Goal: Information Seeking & Learning: Learn about a topic

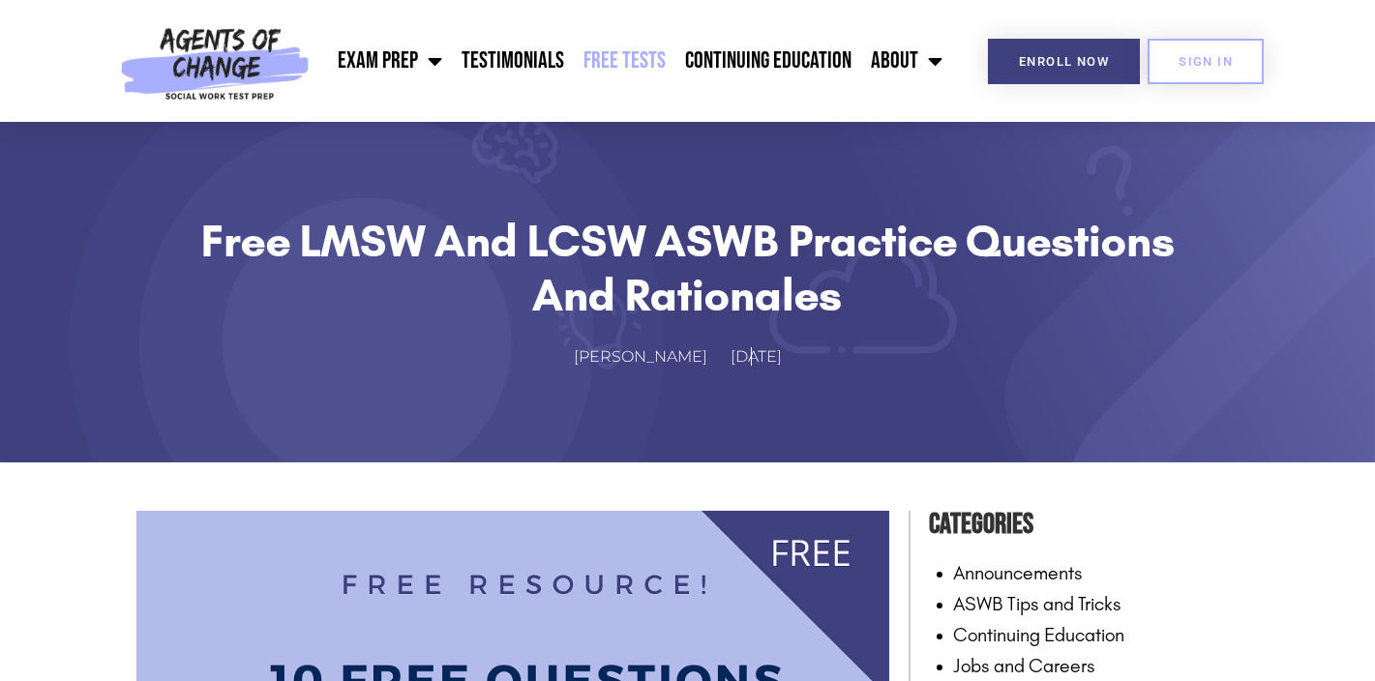
click at [640, 50] on link "Free Tests" at bounding box center [625, 61] width 102 height 48
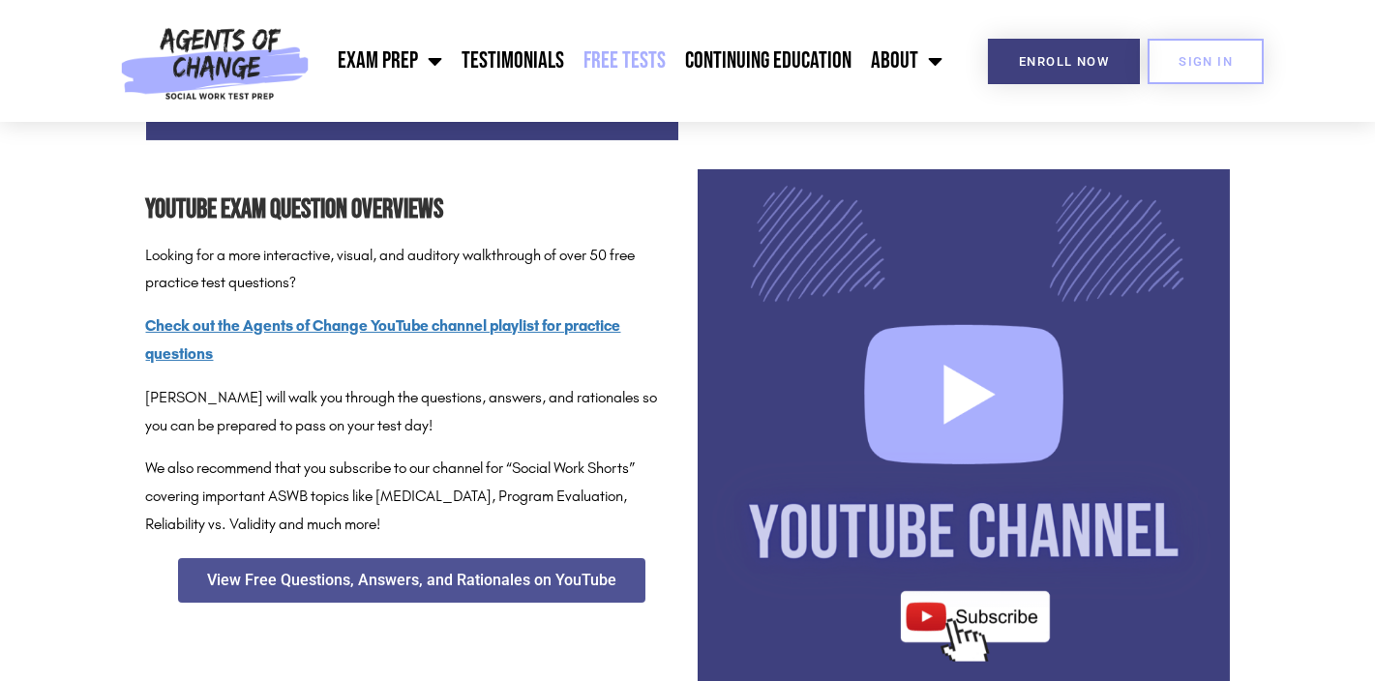
scroll to position [2419, 0]
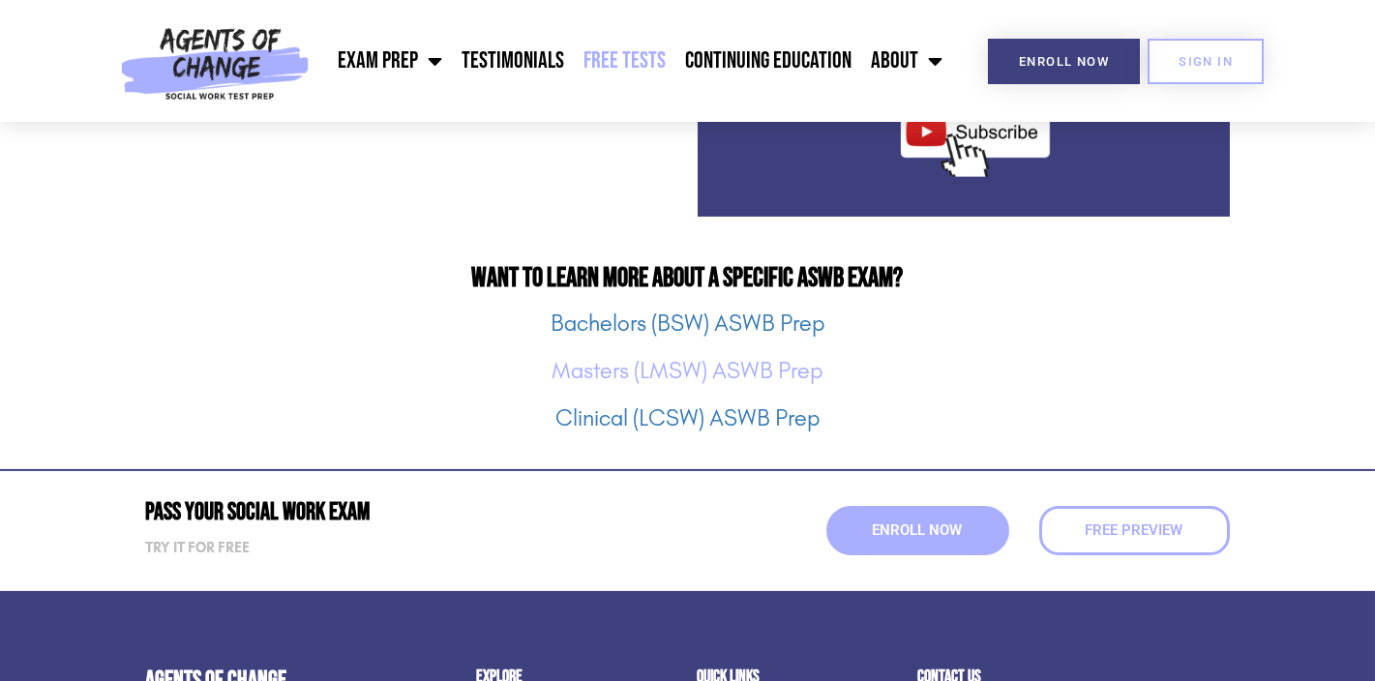
click at [713, 373] on link "Masters (LMSW) ASWB Prep" at bounding box center [688, 370] width 271 height 27
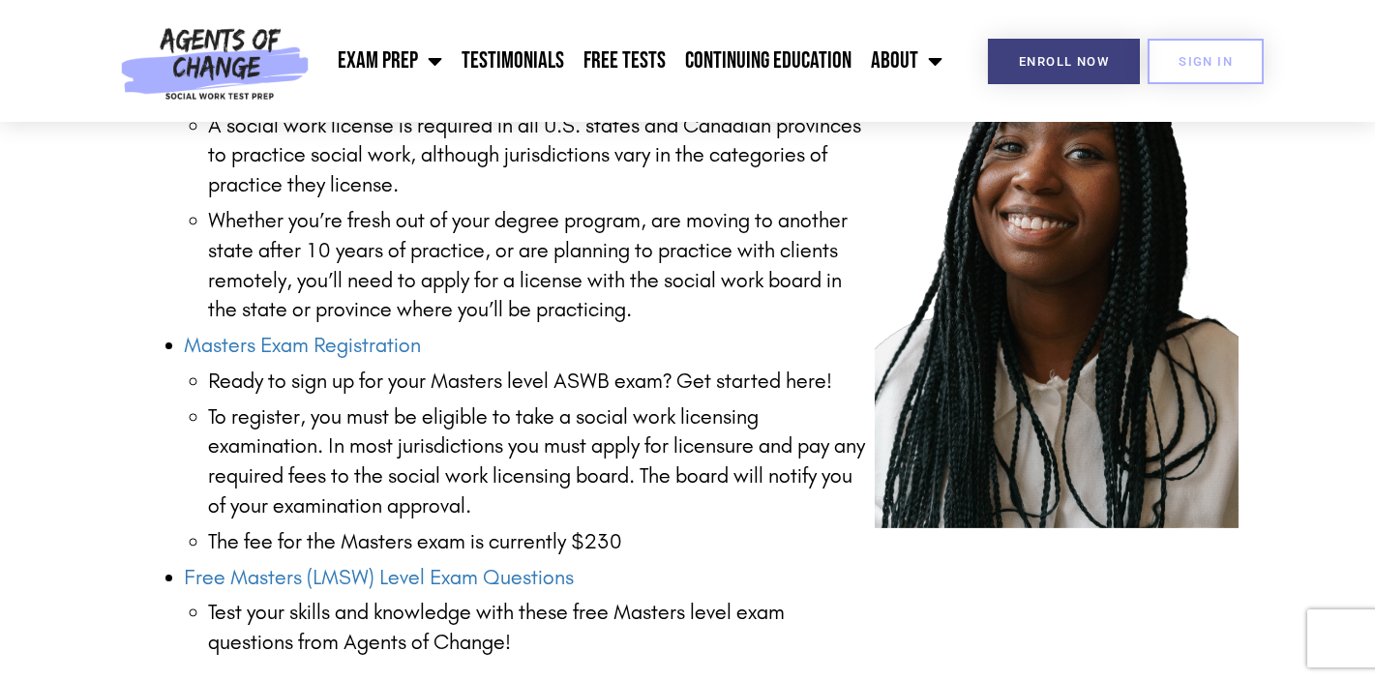
scroll to position [2807, 0]
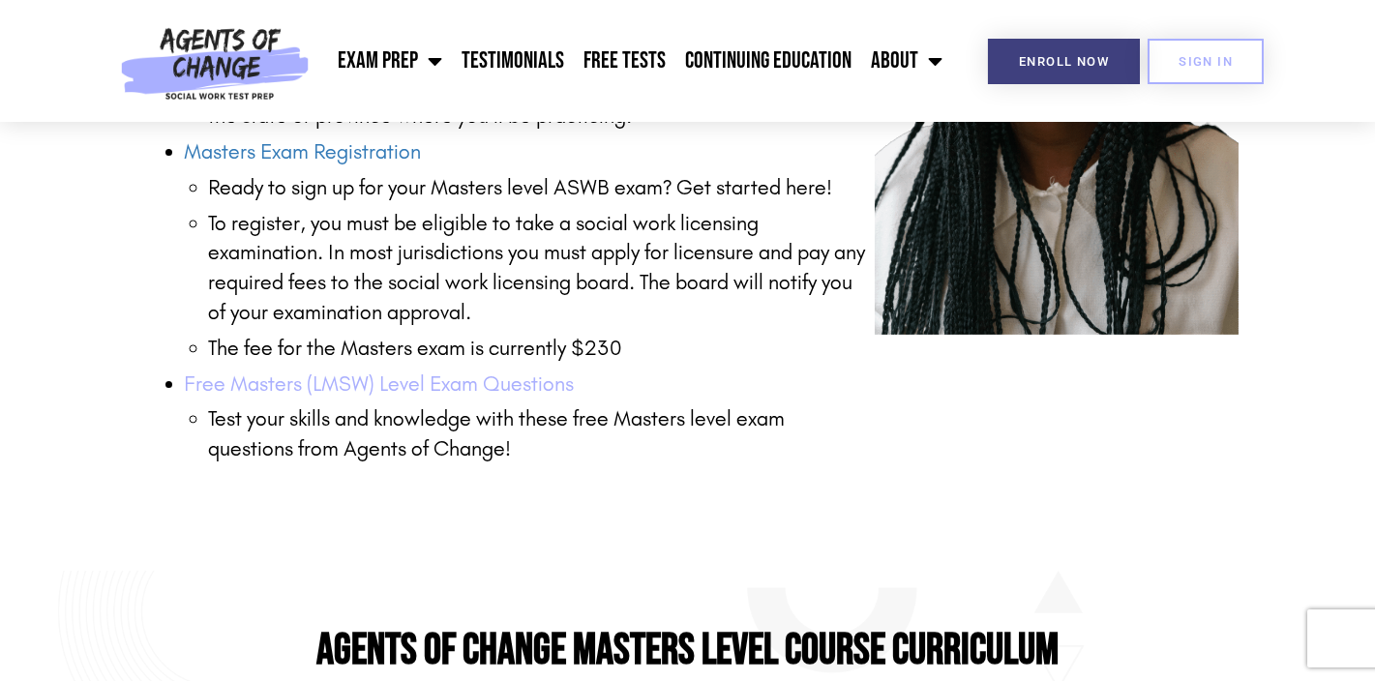
click at [489, 376] on link "Free Masters (LMSW) Level Exam Questions" at bounding box center [380, 384] width 390 height 25
